Goal: Check status: Check status

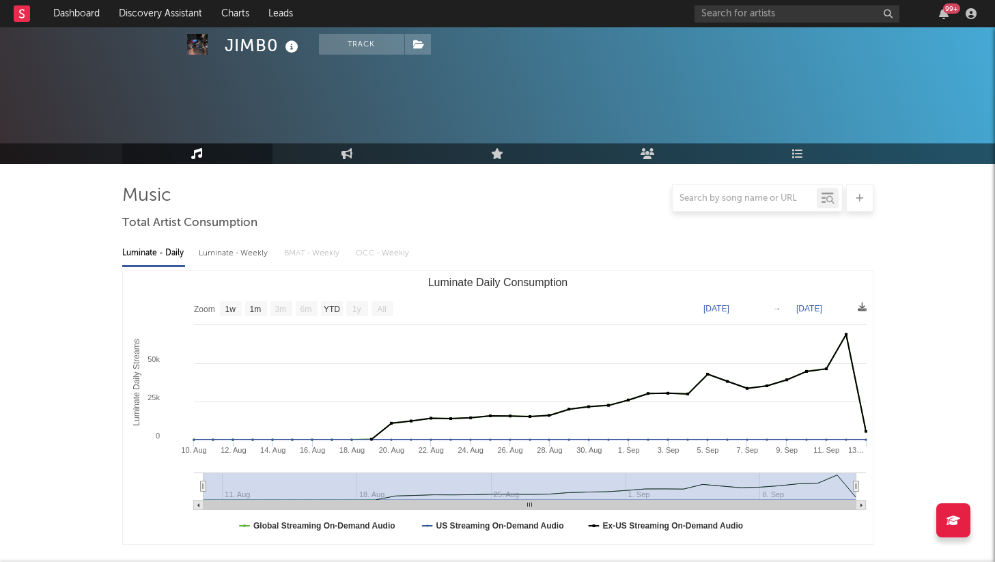
select select "1w"
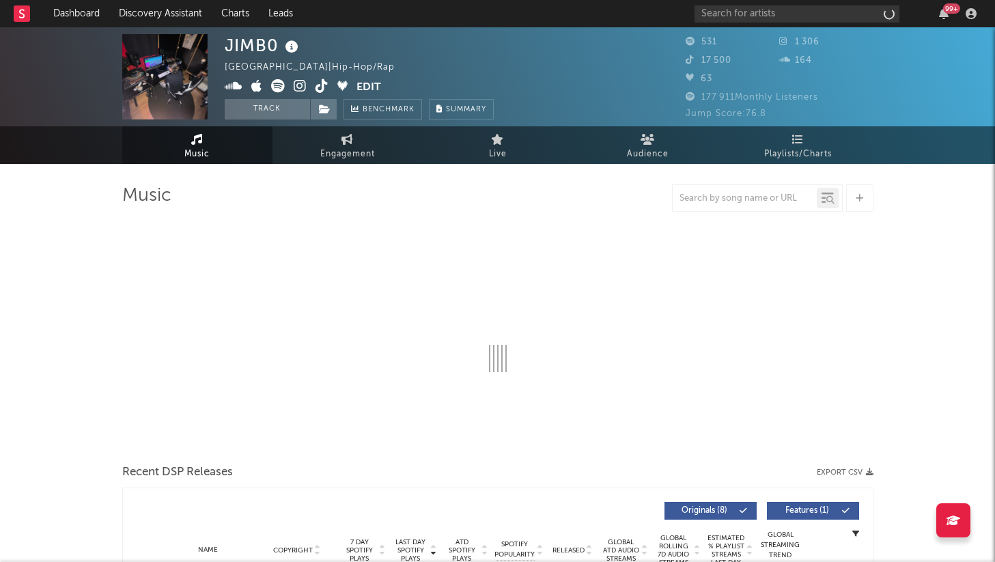
select select "1w"
